Goal: Use online tool/utility

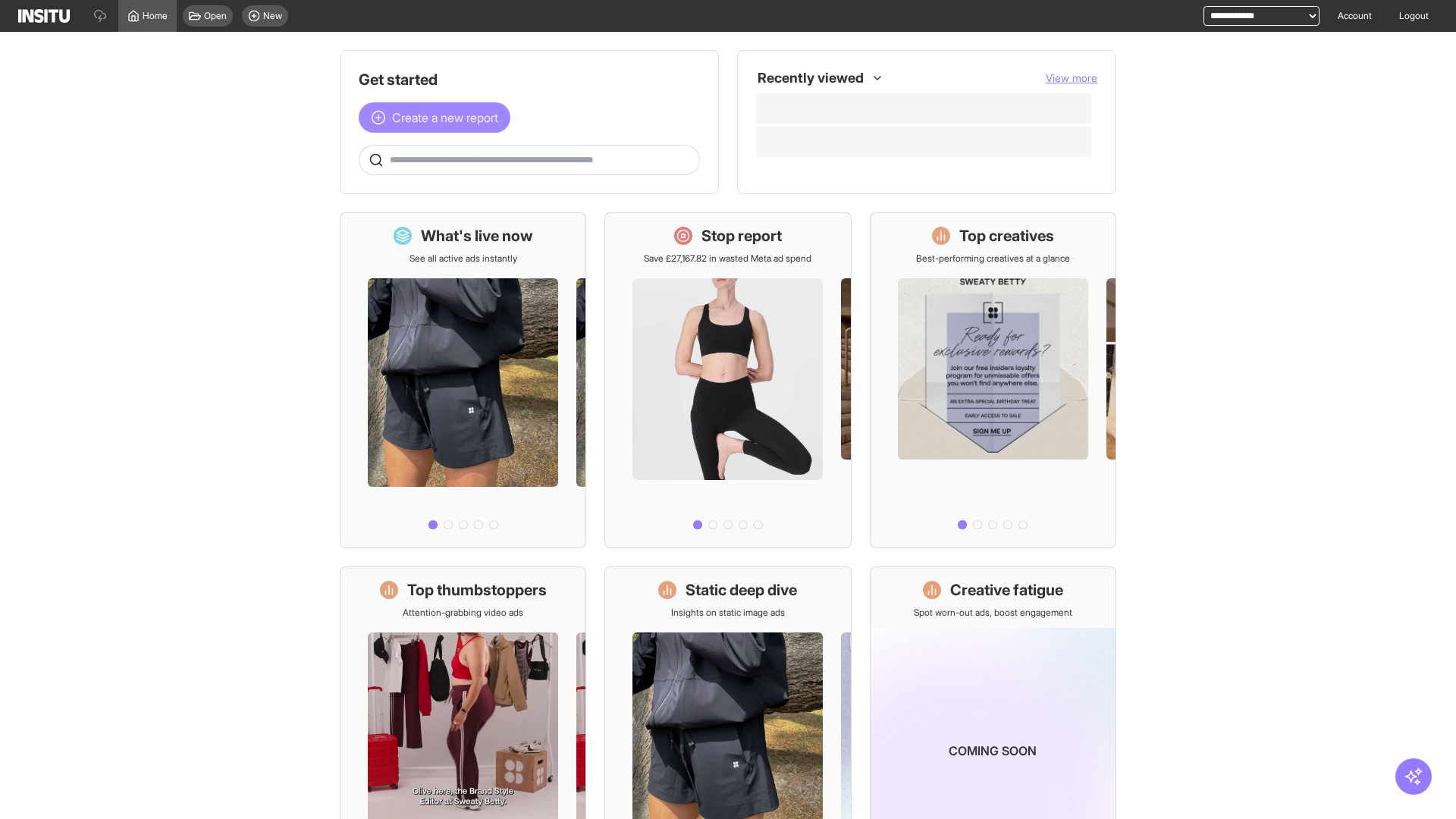
click at [438, 118] on span "Create a new report" at bounding box center [445, 117] width 106 height 18
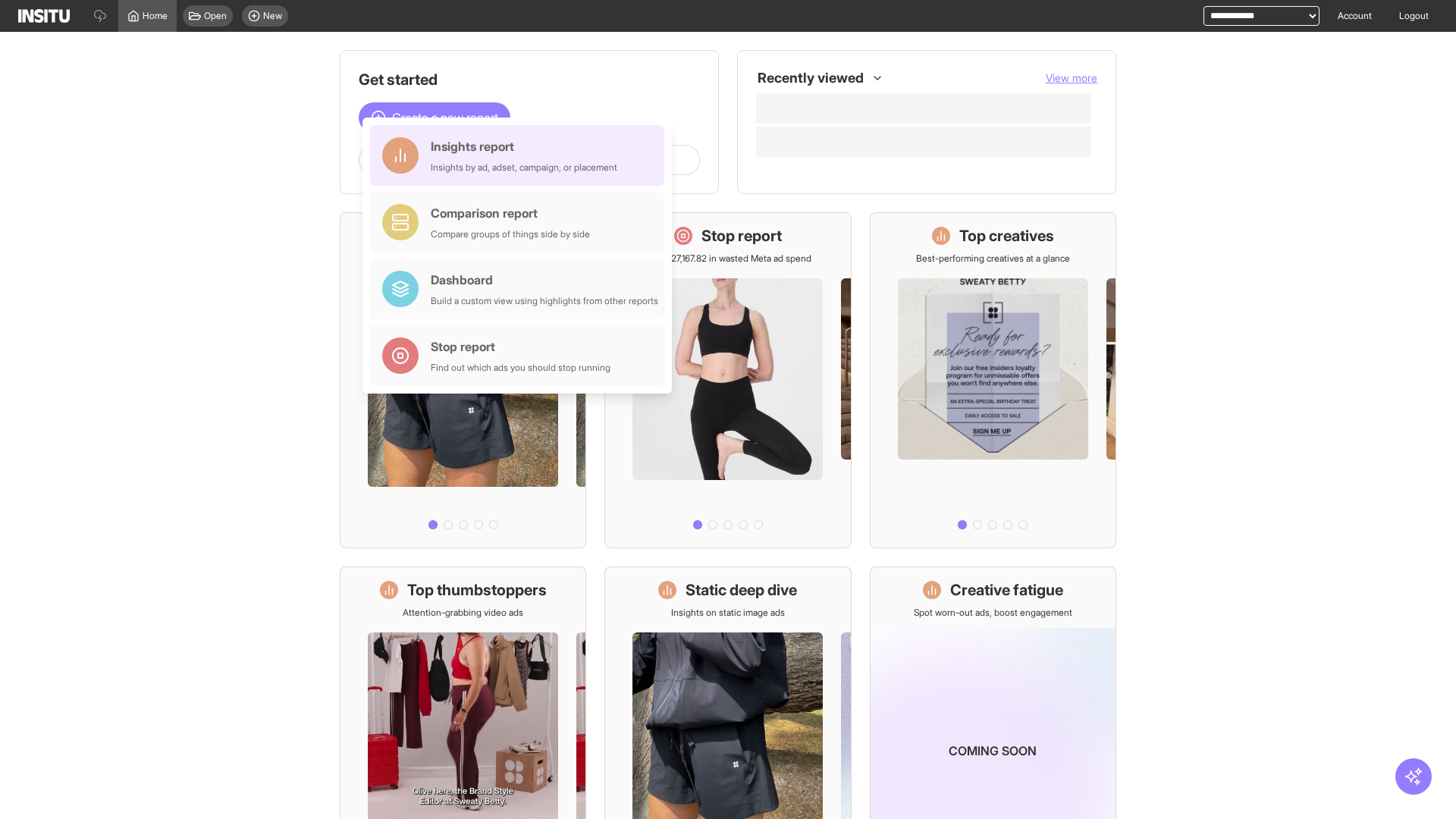
click at [521, 156] on div "Insights report Insights by ad, adset, campaign, or placement" at bounding box center [523, 155] width 187 height 36
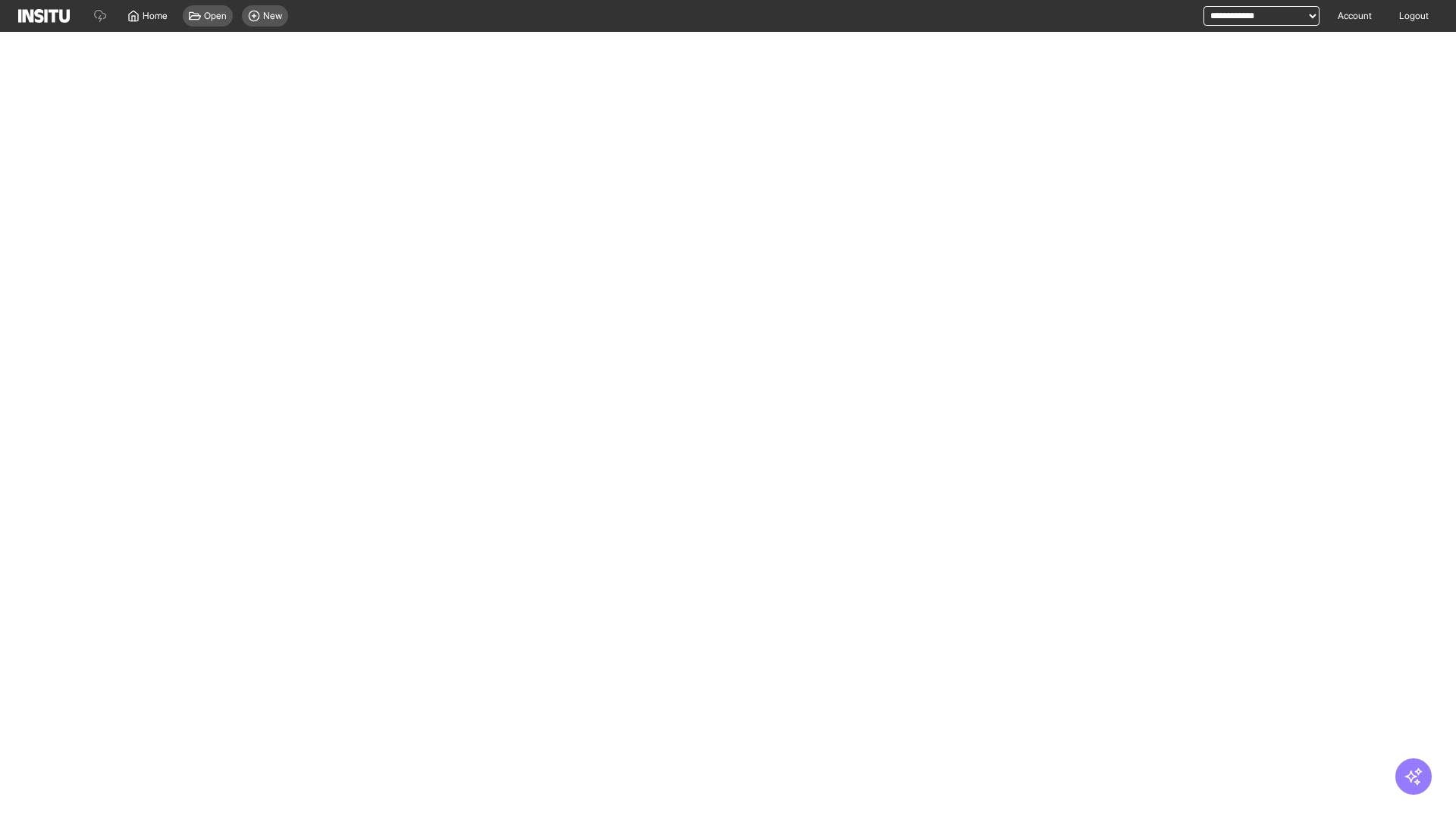
select select "**"
